Goal: Information Seeking & Learning: Learn about a topic

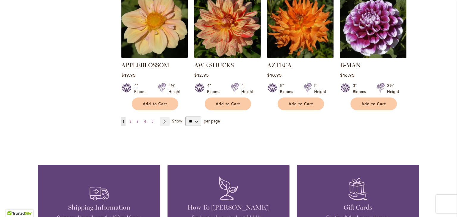
scroll to position [540, 0]
click at [129, 119] on span "2" at bounding box center [130, 121] width 2 height 4
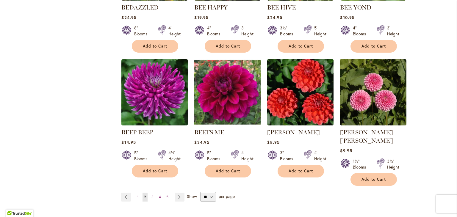
scroll to position [471, 0]
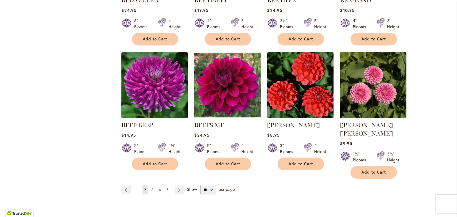
click at [151, 186] on link "Page 3" at bounding box center [152, 190] width 5 height 9
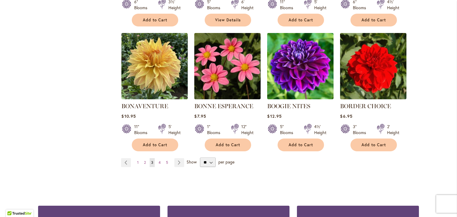
scroll to position [491, 0]
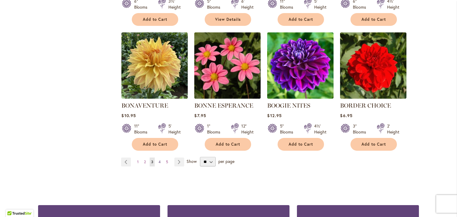
click at [158, 162] on span "4" at bounding box center [159, 162] width 2 height 4
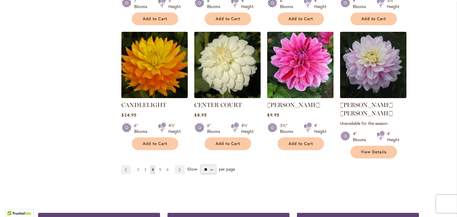
scroll to position [518, 0]
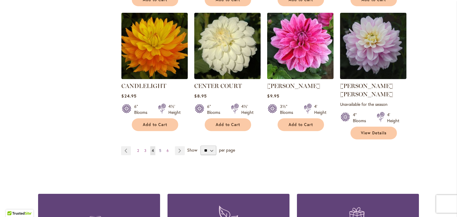
click at [159, 146] on link "Page 5" at bounding box center [160, 150] width 5 height 9
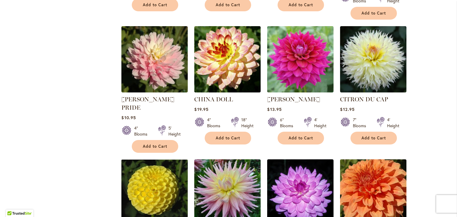
scroll to position [396, 0]
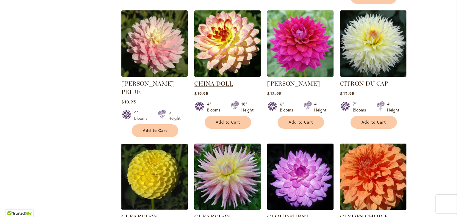
click at [214, 80] on link "CHINA DOLL" at bounding box center [213, 83] width 39 height 7
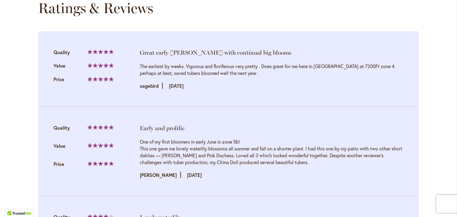
scroll to position [606, 0]
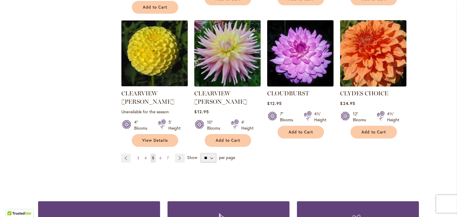
scroll to position [550, 0]
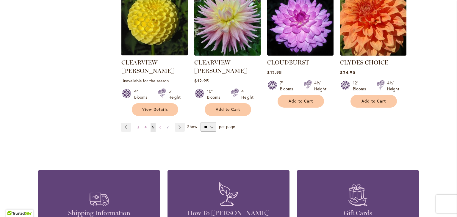
click at [167, 125] on span "7" at bounding box center [168, 127] width 2 height 4
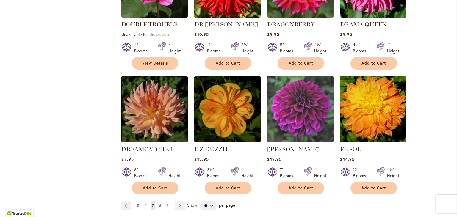
scroll to position [464, 0]
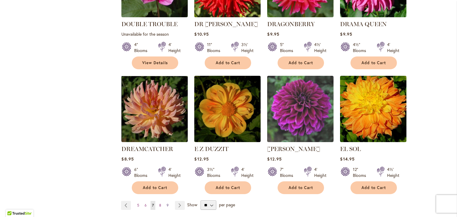
click at [166, 203] on span "9" at bounding box center [167, 205] width 2 height 4
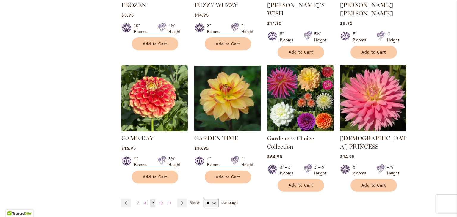
scroll to position [484, 0]
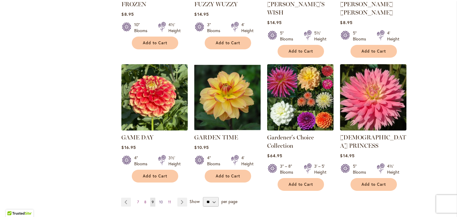
click at [159, 200] on span "10" at bounding box center [161, 202] width 4 height 4
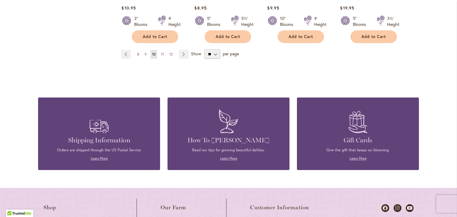
scroll to position [607, 0]
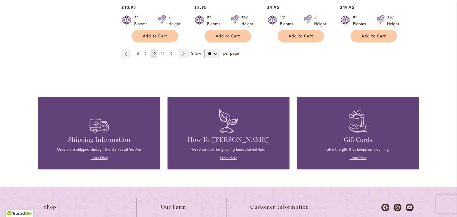
click at [159, 49] on link "Page 11" at bounding box center [162, 53] width 6 height 9
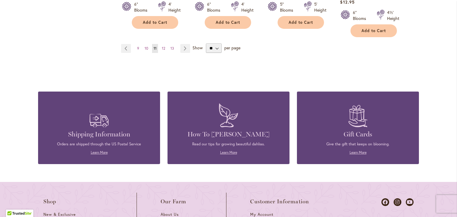
scroll to position [648, 0]
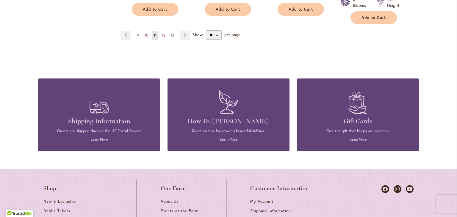
click at [170, 33] on span "13" at bounding box center [172, 35] width 4 height 4
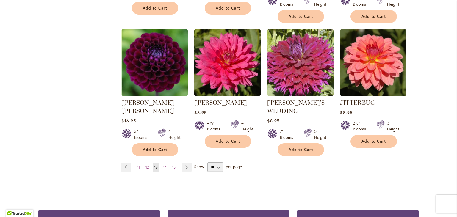
scroll to position [508, 0]
click at [173, 165] on span "15" at bounding box center [174, 167] width 4 height 4
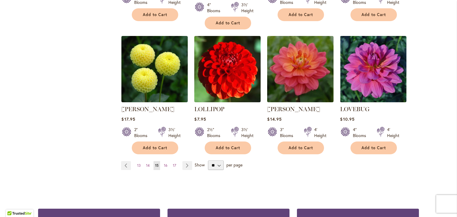
scroll to position [504, 0]
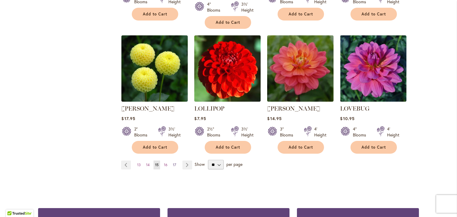
click at [173, 163] on span "17" at bounding box center [174, 165] width 3 height 4
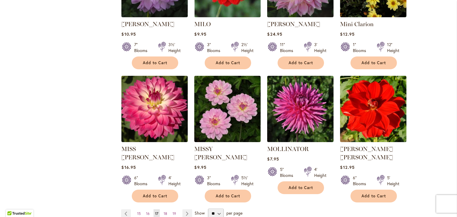
scroll to position [451, 0]
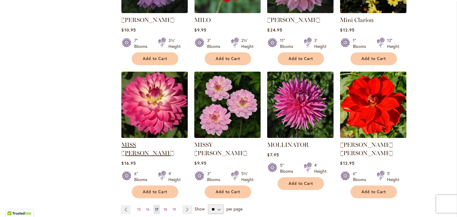
click at [155, 142] on link "MISS DELILAH" at bounding box center [147, 148] width 53 height 15
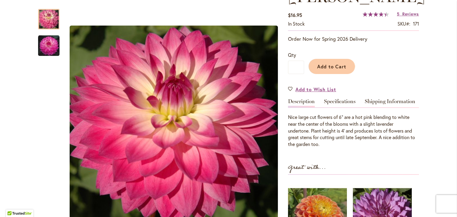
scroll to position [120, 0]
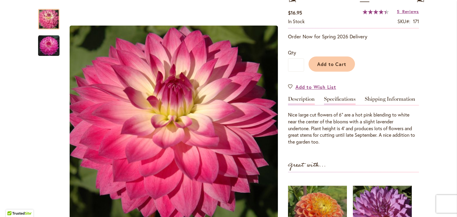
click at [331, 96] on link "Specifications" at bounding box center [340, 100] width 32 height 9
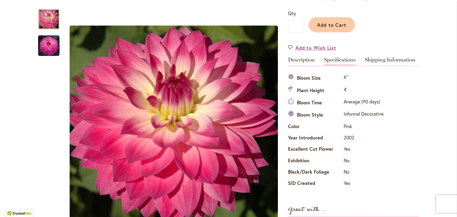
scroll to position [159, 0]
click at [372, 57] on link "Shipping Information" at bounding box center [389, 61] width 51 height 9
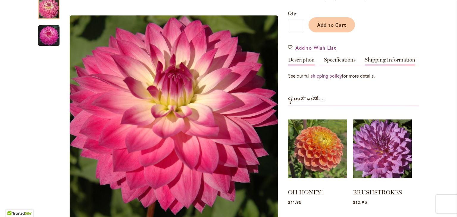
click at [315, 57] on div "Description" at bounding box center [303, 61] width 31 height 9
